Goal: Check status

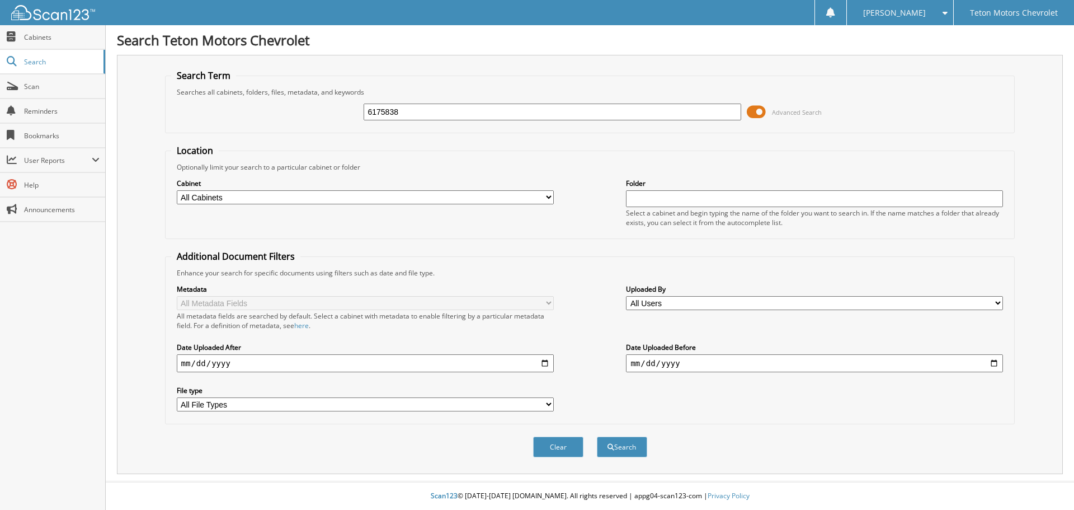
type input "6175838"
click at [754, 110] on span at bounding box center [756, 111] width 19 height 17
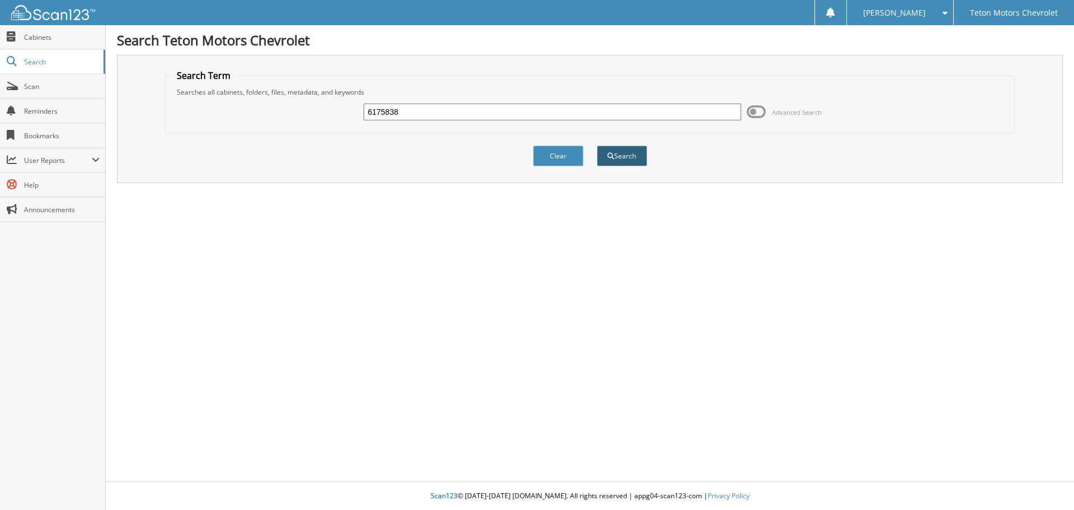
click at [641, 162] on button "Search" at bounding box center [622, 155] width 50 height 21
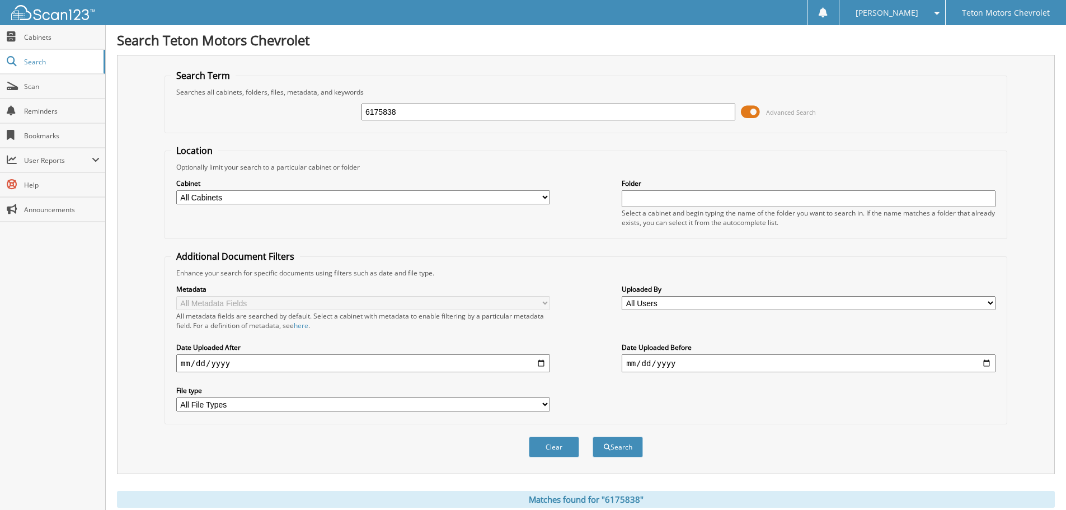
click at [753, 109] on span at bounding box center [750, 111] width 19 height 17
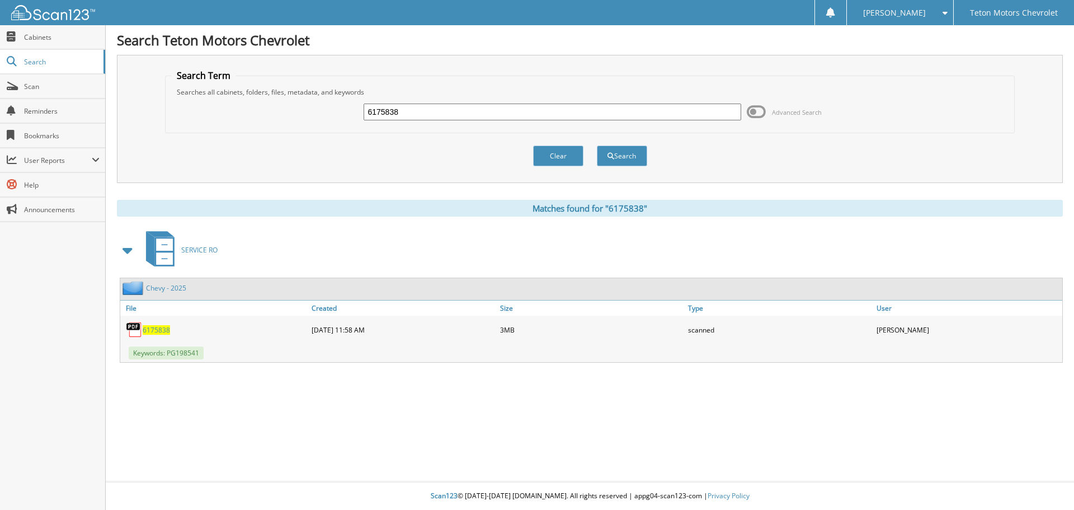
click at [156, 327] on span "6175838" at bounding box center [156, 330] width 27 height 10
click at [158, 330] on span "6175838" at bounding box center [156, 330] width 27 height 10
click at [304, 336] on div "6175838" at bounding box center [214, 329] width 189 height 22
click at [347, 324] on div "[DATE] 11:58 AM" at bounding box center [403, 329] width 189 height 22
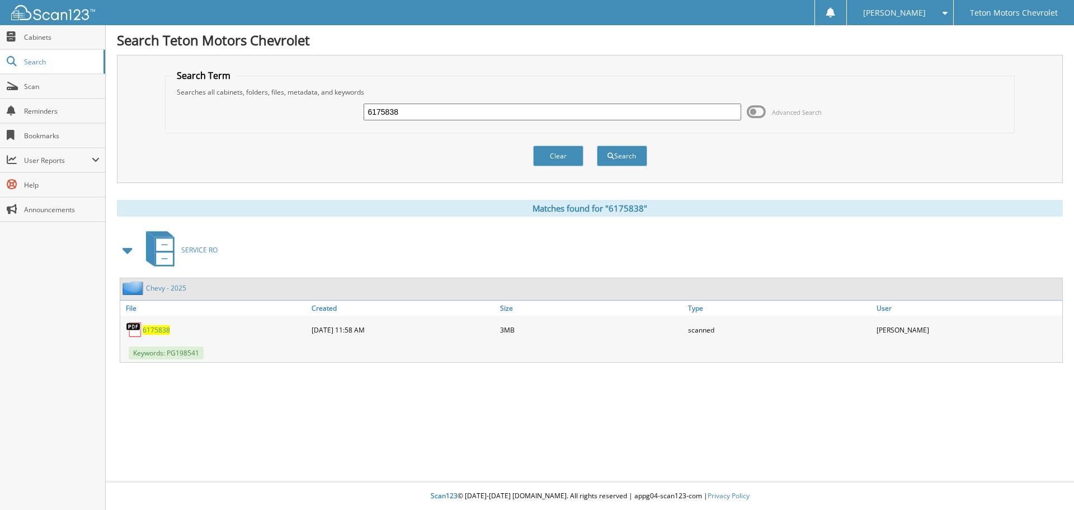
click at [347, 324] on div "[DATE] 11:58 AM" at bounding box center [403, 329] width 189 height 22
click at [241, 318] on div "6175838" at bounding box center [214, 329] width 189 height 22
click at [152, 326] on span "6175838" at bounding box center [156, 330] width 27 height 10
